Goal: Information Seeking & Learning: Learn about a topic

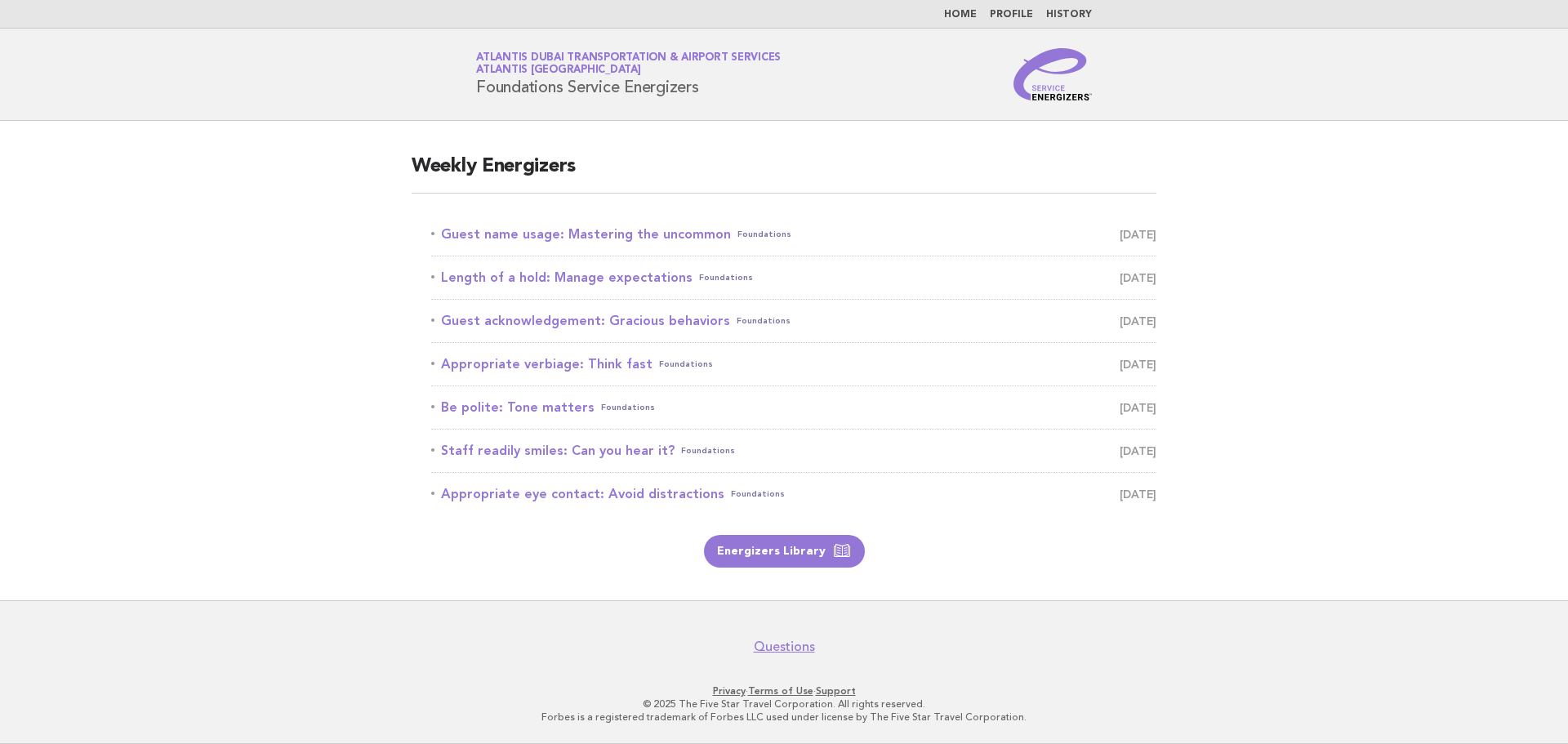
drag, startPoint x: 1041, startPoint y: 302, endPoint x: 939, endPoint y: 389, distance: 134.1
drag, startPoint x: 939, startPoint y: 389, endPoint x: 1336, endPoint y: 285, distance: 410.4
click at [1336, 285] on main "Weekly Energizers Guest name usage: Mastering the uncommon Foundations [DATE] L…" at bounding box center [784, 361] width 1568 height 479
click at [842, 279] on link "Length of a hold: Manage expectations Foundations [DATE]" at bounding box center [793, 277] width 725 height 23
click at [1126, 280] on span "[DATE]" at bounding box center [1137, 277] width 36 height 23
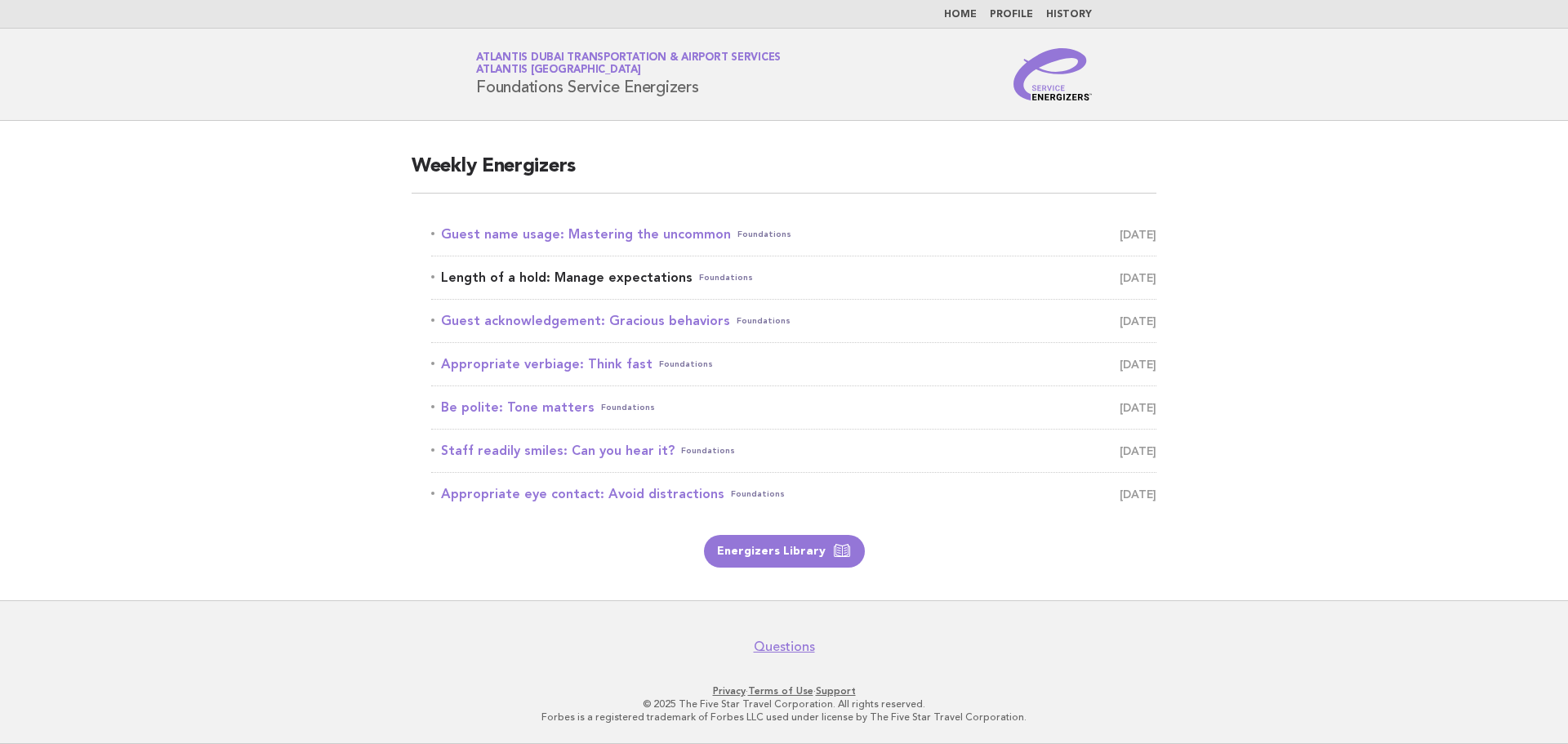
click at [631, 282] on link "Length of a hold: Manage expectations Foundations [DATE]" at bounding box center [793, 277] width 725 height 23
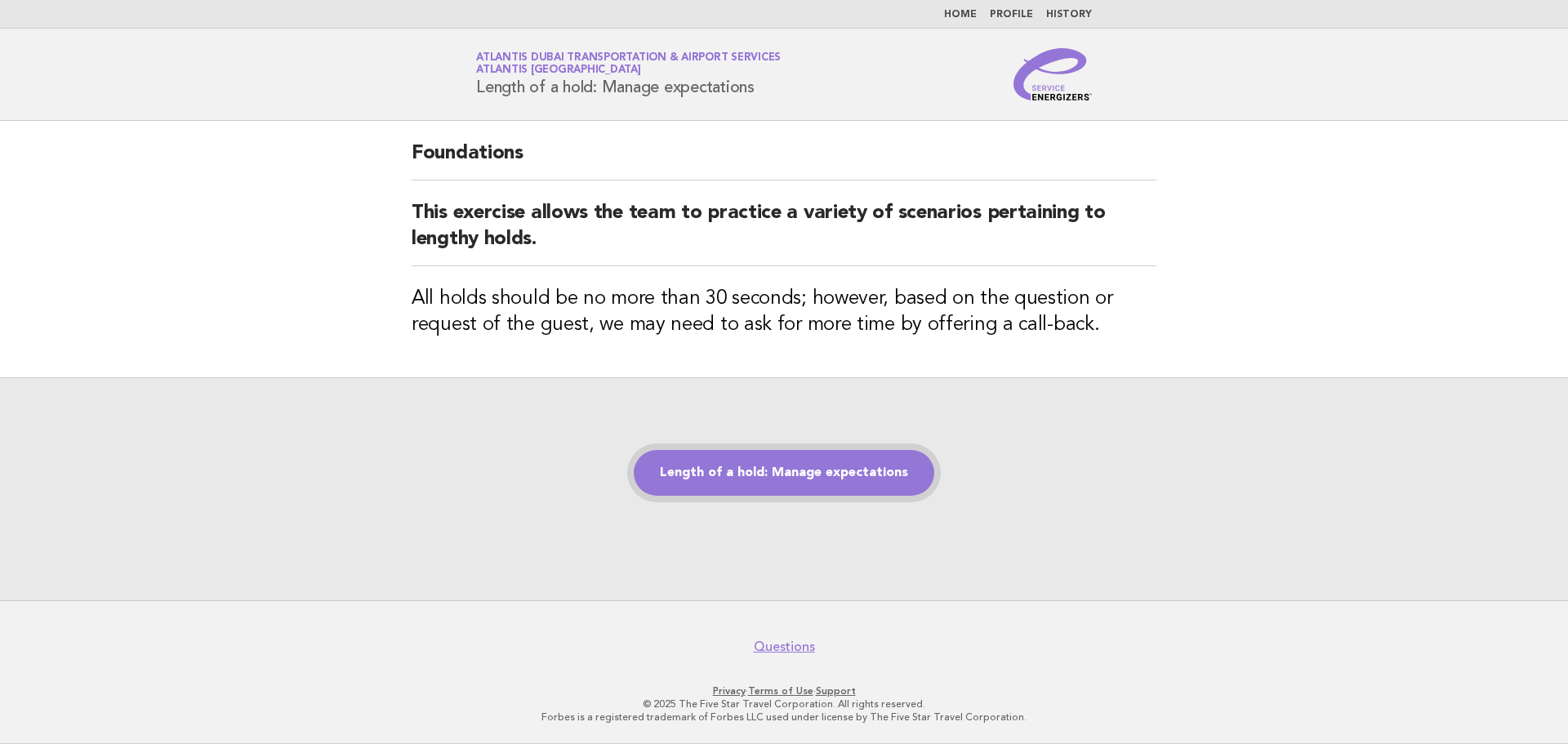
click at [756, 465] on link "Length of a hold: Manage expectations" at bounding box center [784, 473] width 300 height 46
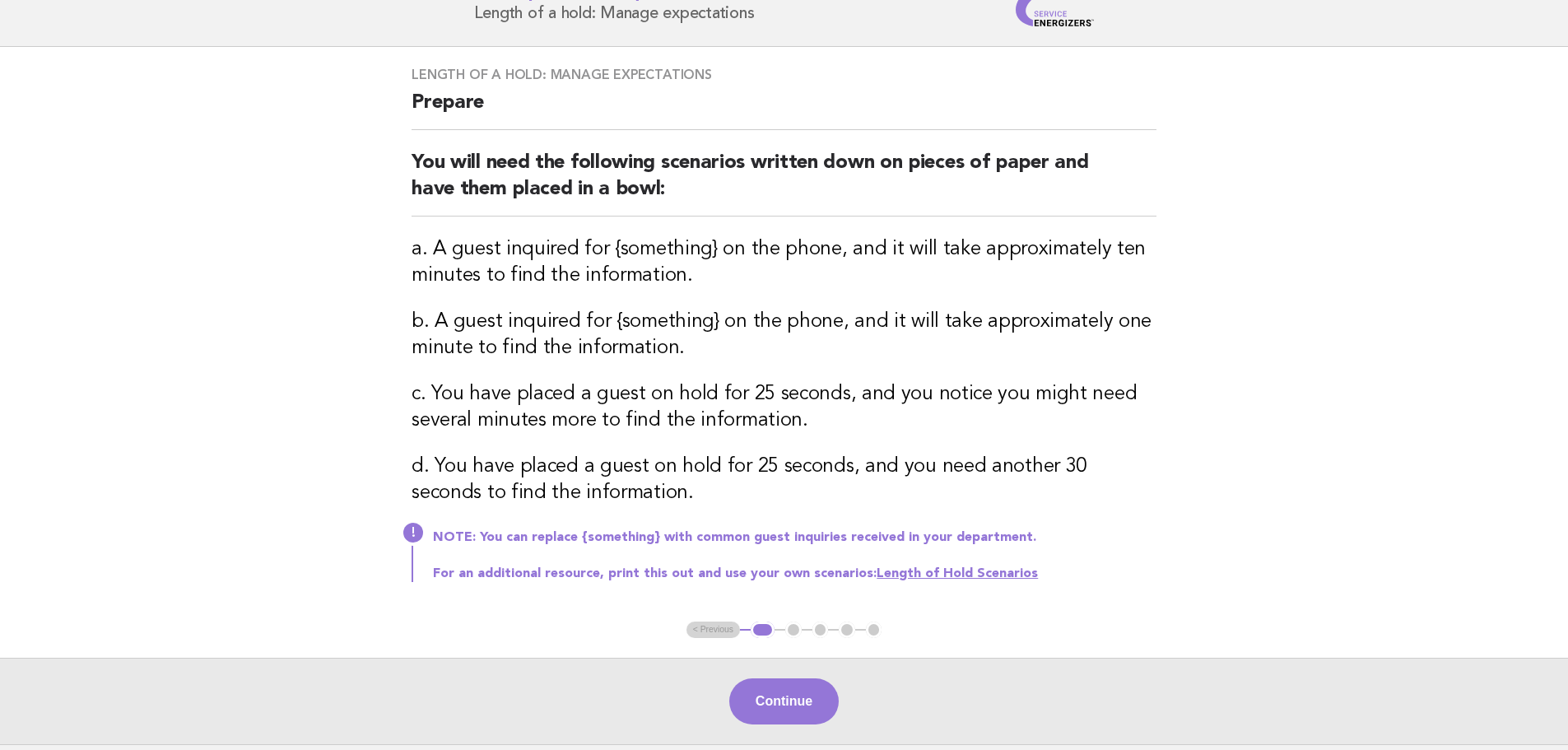
scroll to position [109, 0]
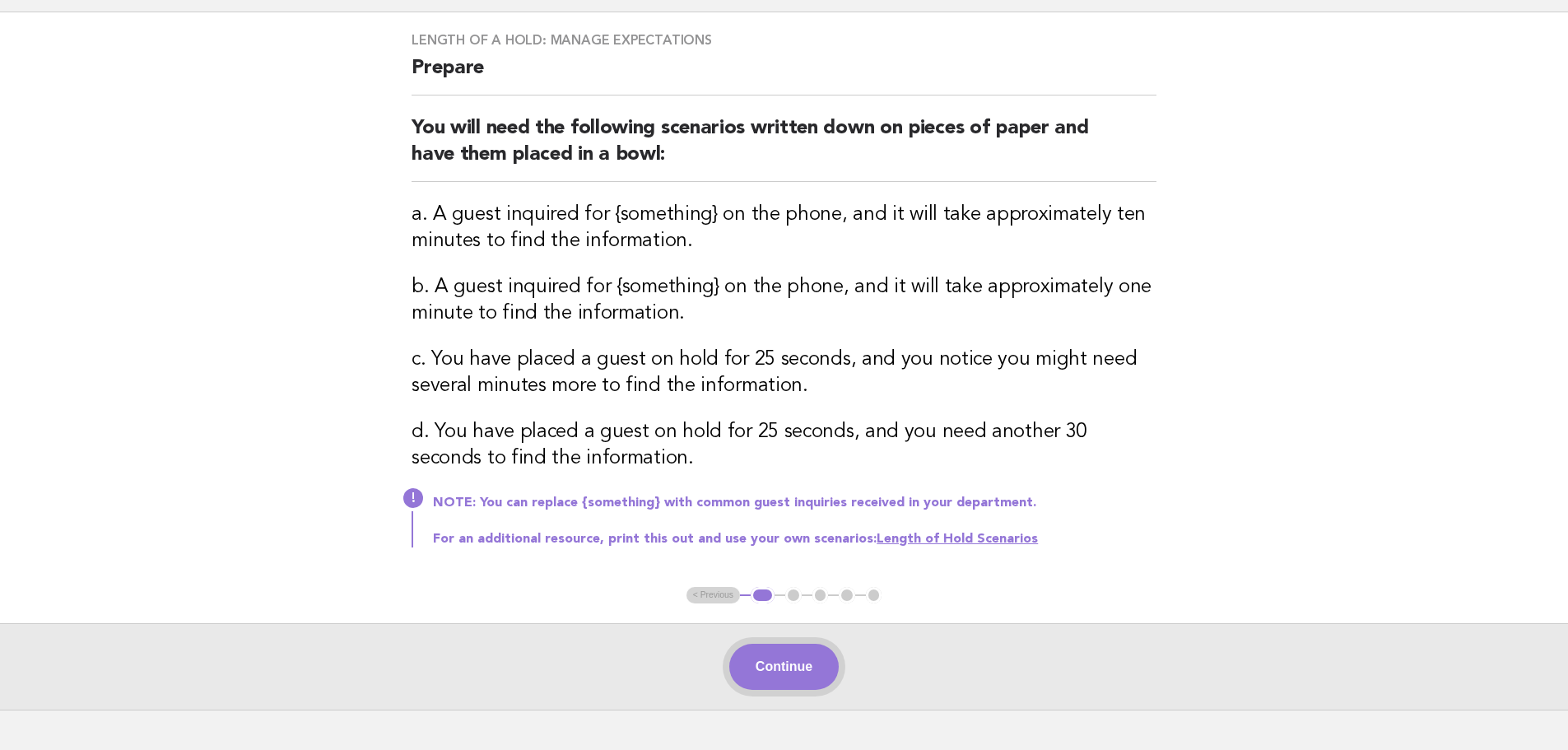
click at [773, 660] on button "Continue" at bounding box center [784, 667] width 109 height 46
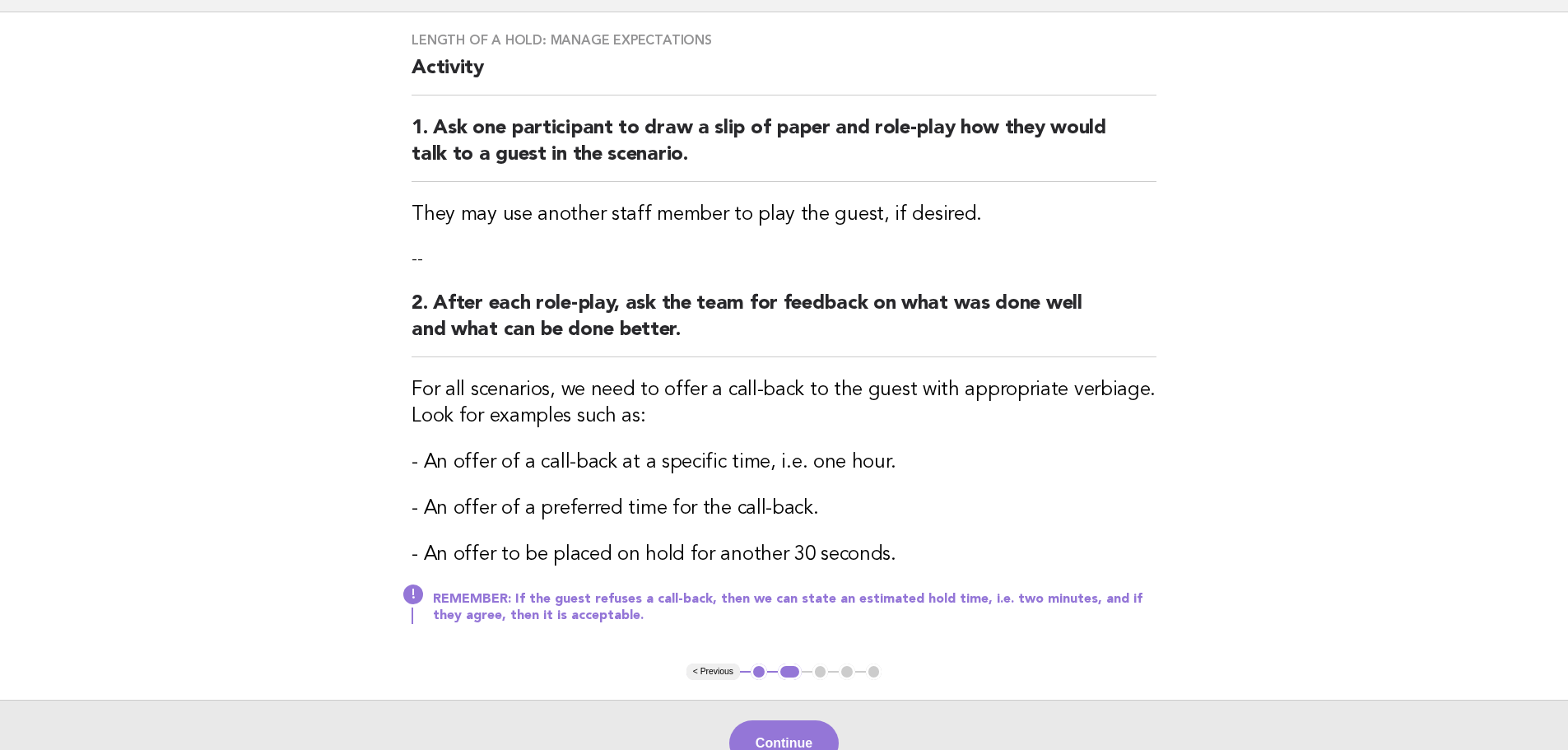
scroll to position [220, 0]
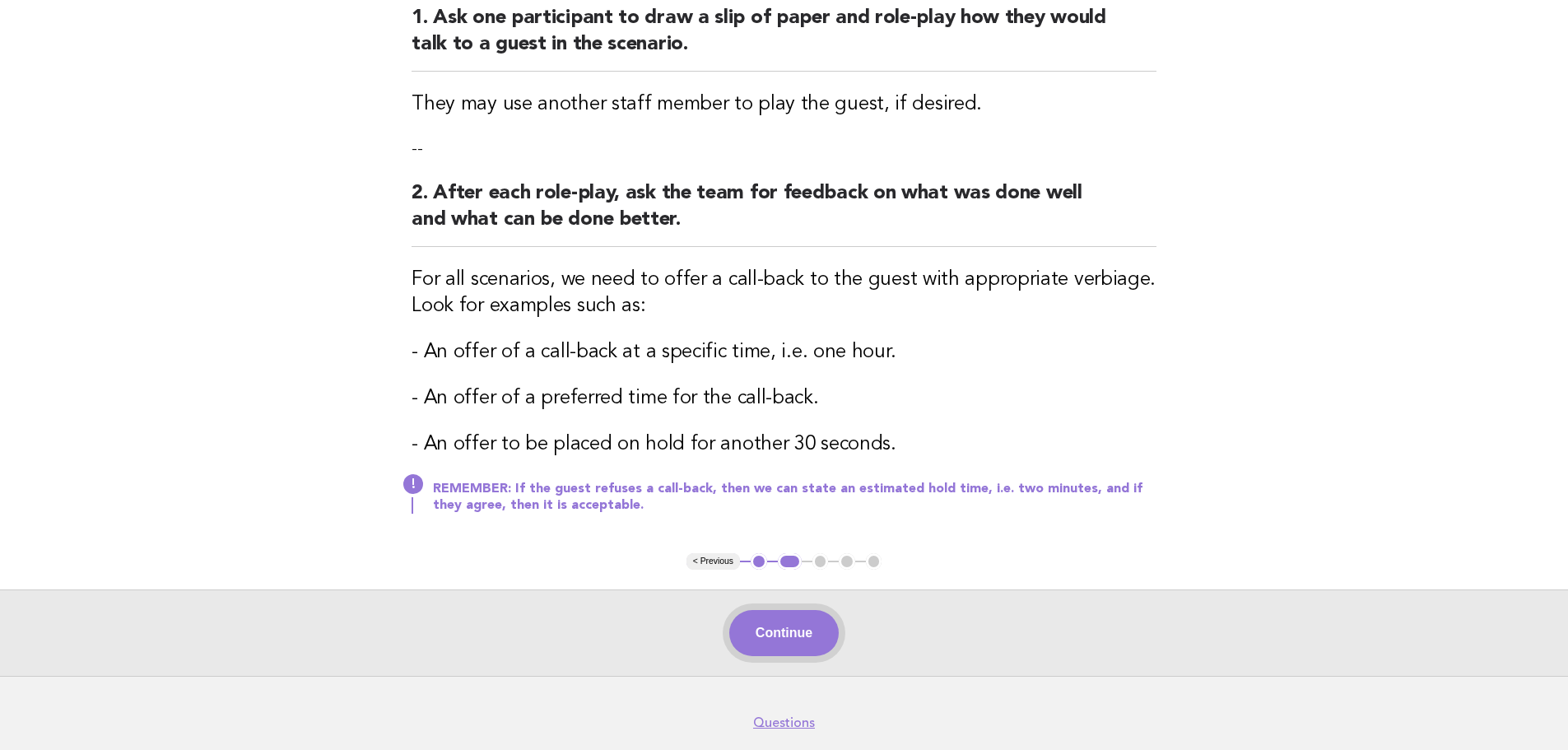
click at [793, 629] on button "Continue" at bounding box center [784, 634] width 109 height 46
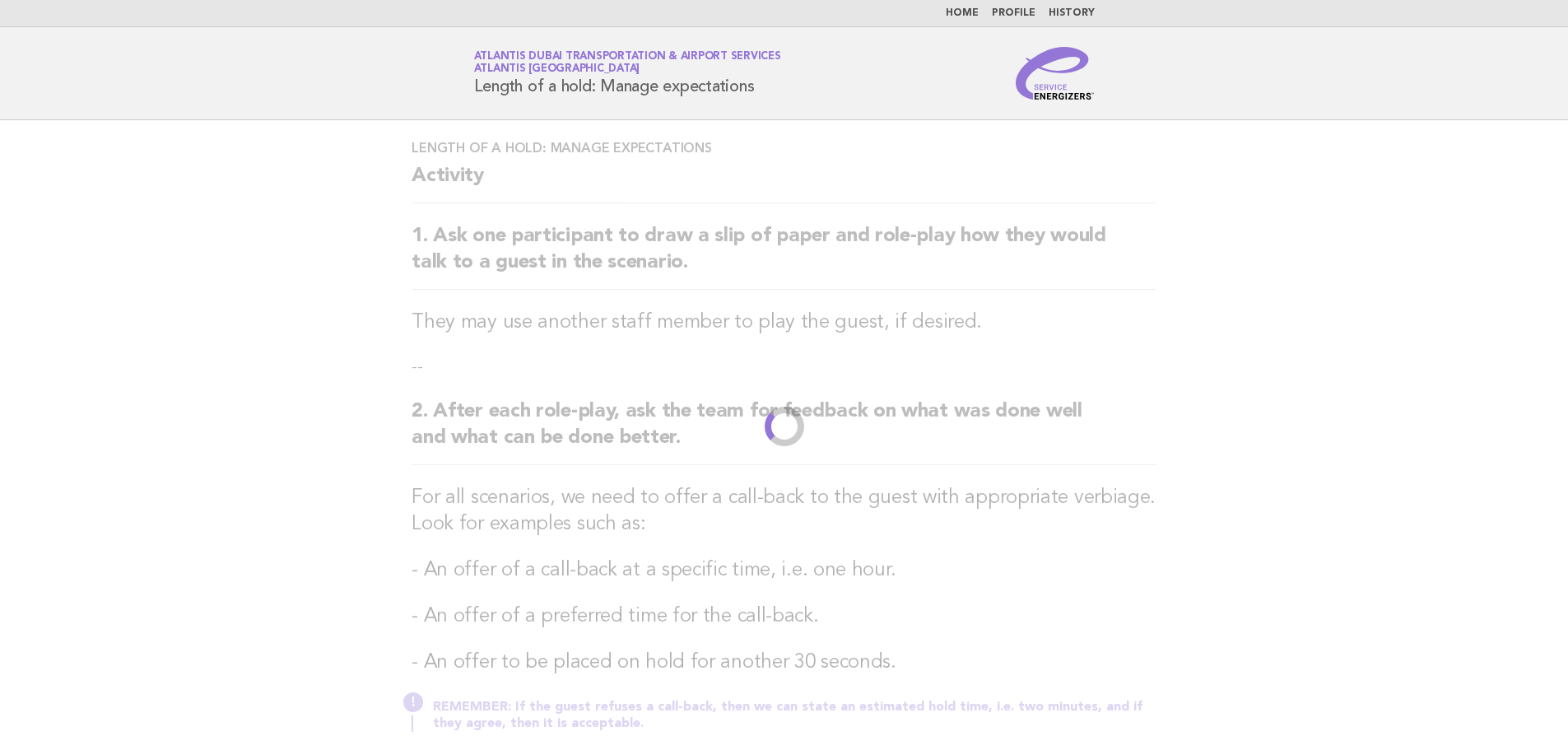
scroll to position [0, 0]
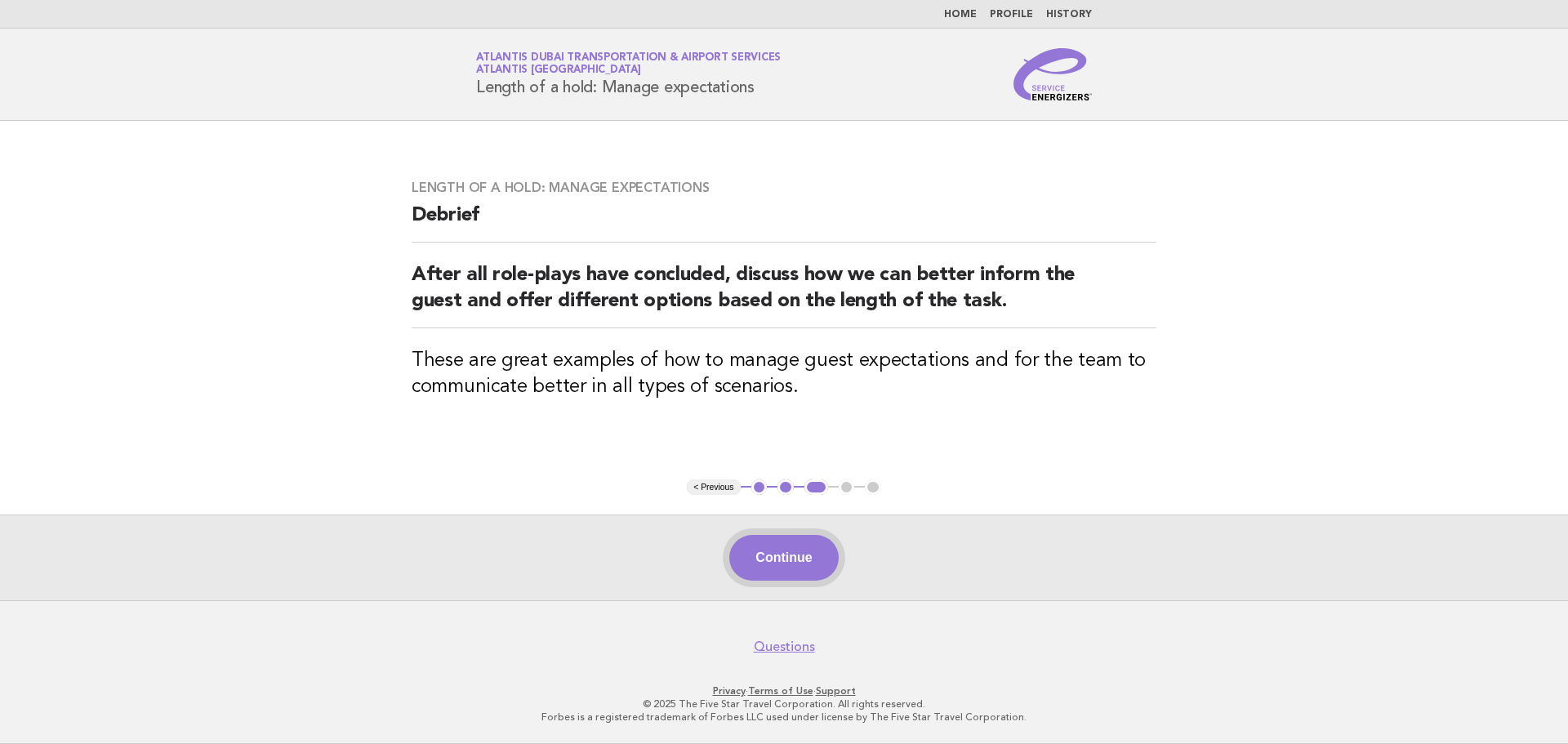
click at [787, 557] on button "Continue" at bounding box center [784, 558] width 109 height 46
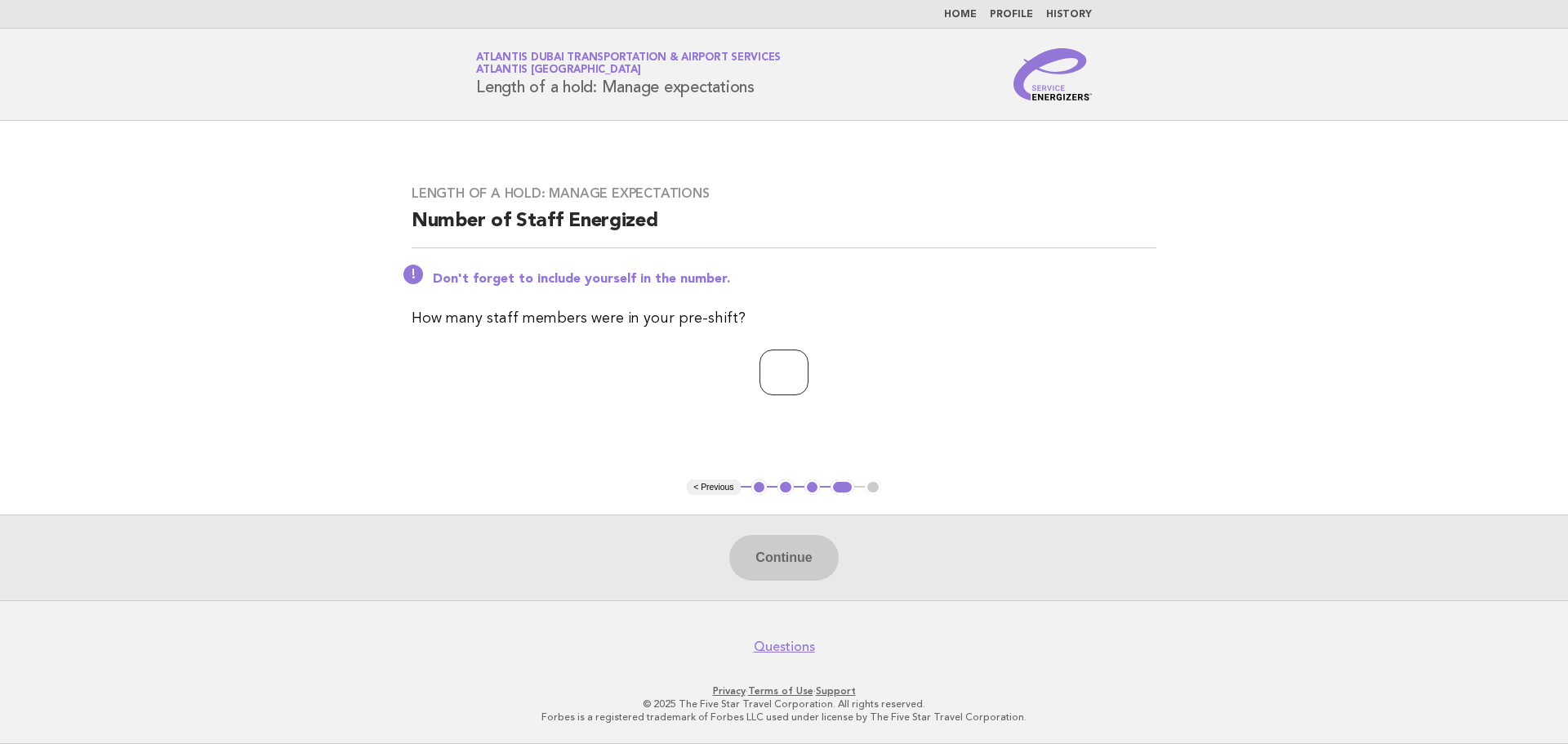
click at [808, 365] on input "*" at bounding box center [784, 372] width 49 height 46
click at [808, 367] on input "*" at bounding box center [784, 372] width 49 height 46
type input "*"
click at [808, 367] on input "*" at bounding box center [784, 372] width 49 height 46
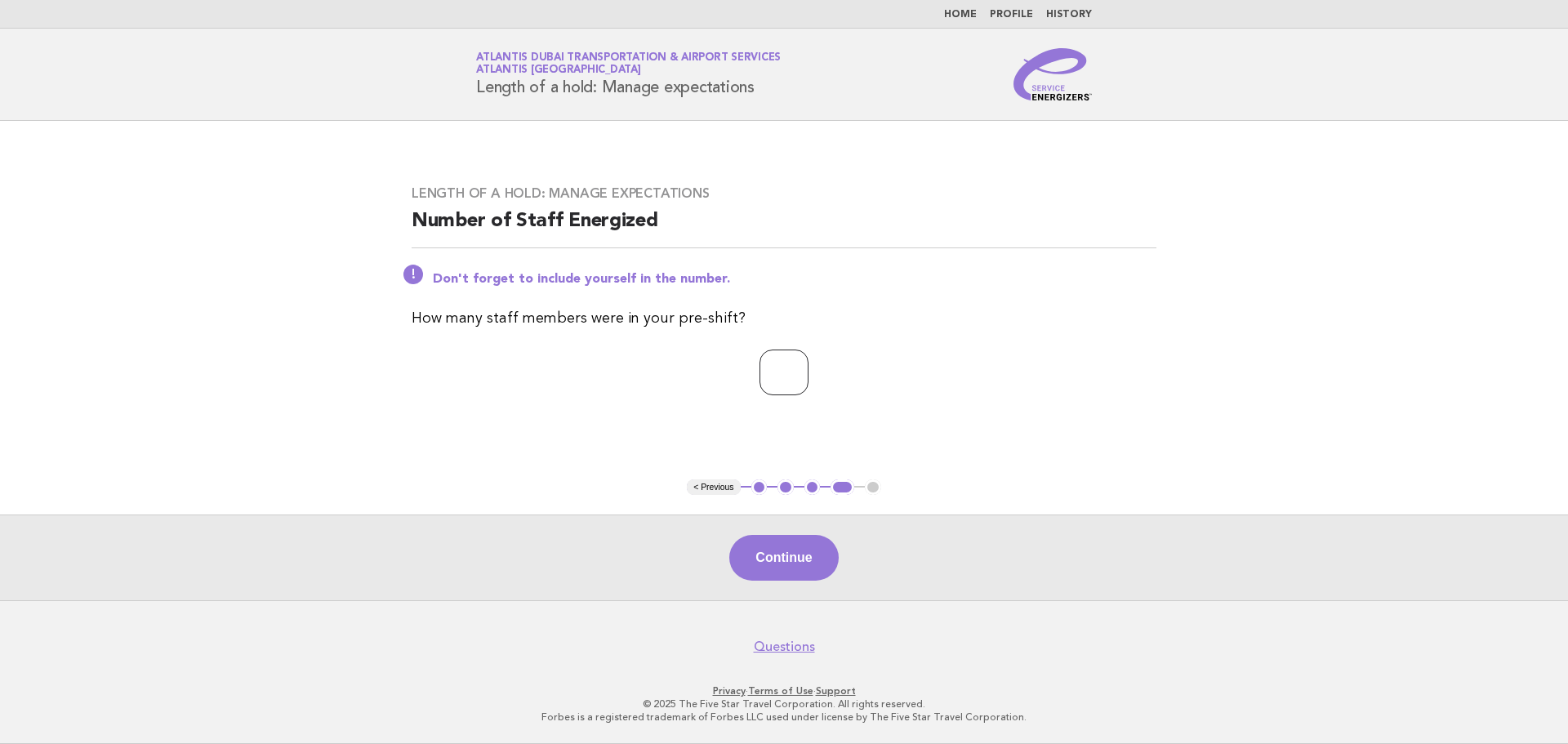
click at [786, 383] on input "*" at bounding box center [784, 372] width 49 height 46
drag, startPoint x: 790, startPoint y: 371, endPoint x: 734, endPoint y: 376, distance: 56.2
click at [760, 376] on input "*" at bounding box center [784, 372] width 49 height 46
click at [777, 561] on button "Continue" at bounding box center [784, 558] width 109 height 46
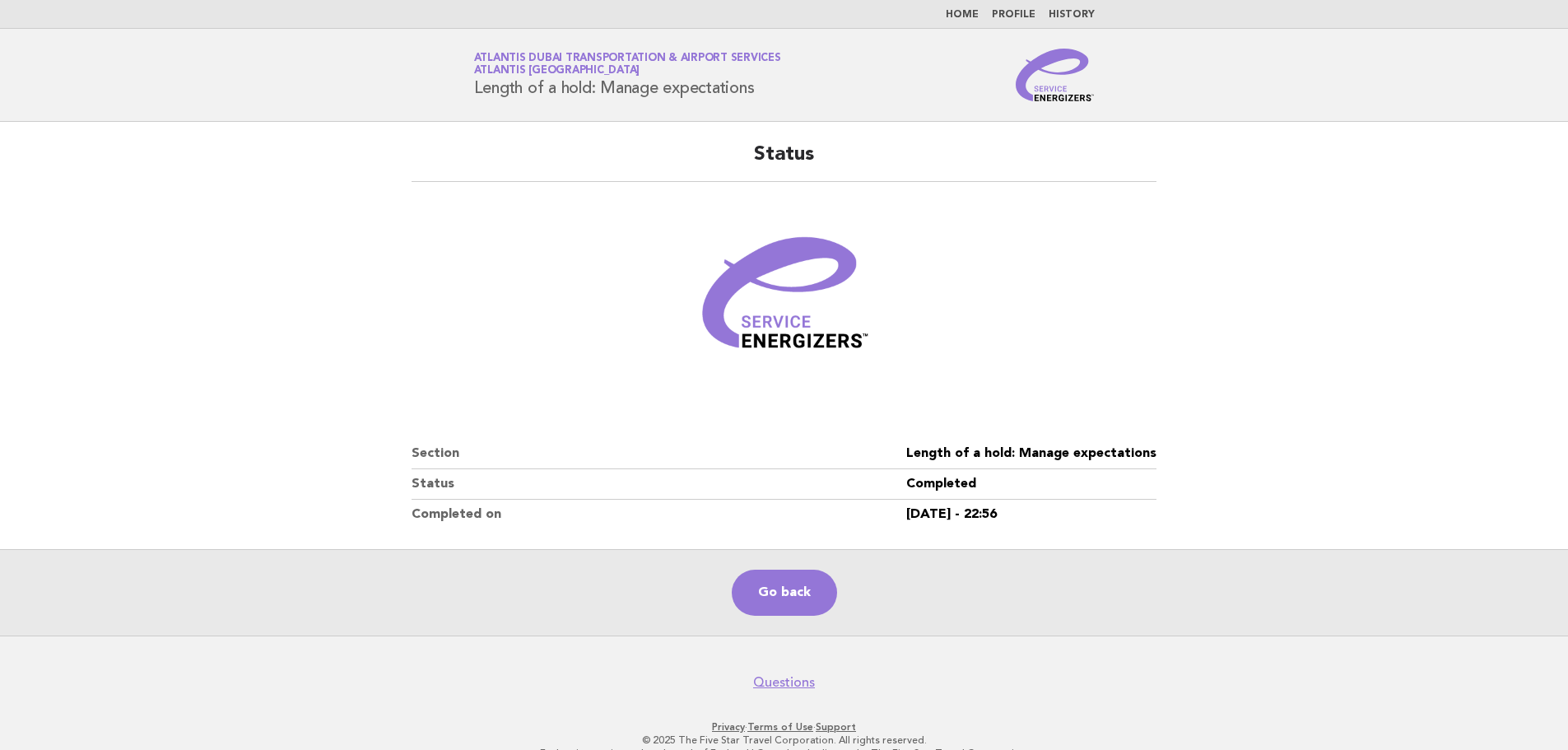
click at [1219, 400] on main "Status Section Length of a hold: Manage expectations Status Completed Completed…" at bounding box center [784, 379] width 1568 height 514
